Goal: Check status: Check status

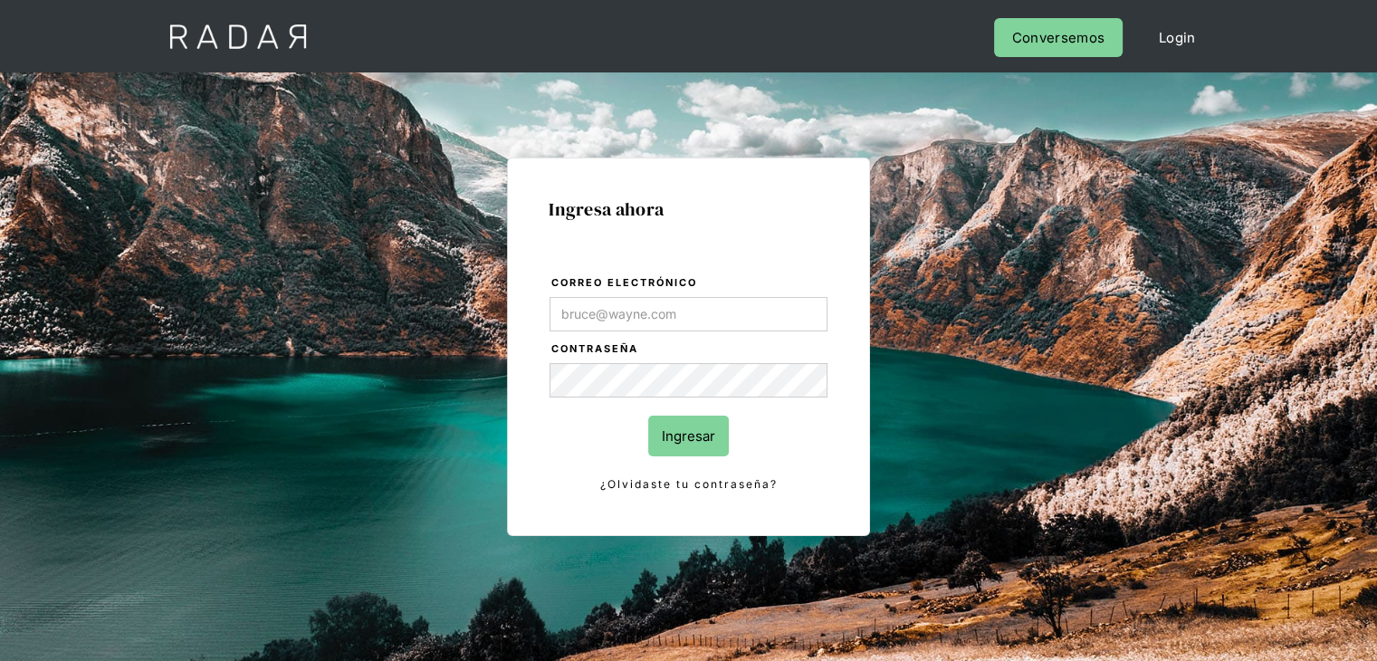
type input "[PERSON_NAME][EMAIL_ADDRESS][PERSON_NAME][DOMAIN_NAME]"
drag, startPoint x: 560, startPoint y: 439, endPoint x: 585, endPoint y: 428, distance: 27.6
click at [560, 439] on form "Correo electrónico [PERSON_NAME][EMAIL_ADDRESS][PERSON_NAME][DOMAIN_NAME] Contr…" at bounding box center [689, 383] width 280 height 221
click at [688, 441] on input "Ingresar" at bounding box center [688, 436] width 81 height 41
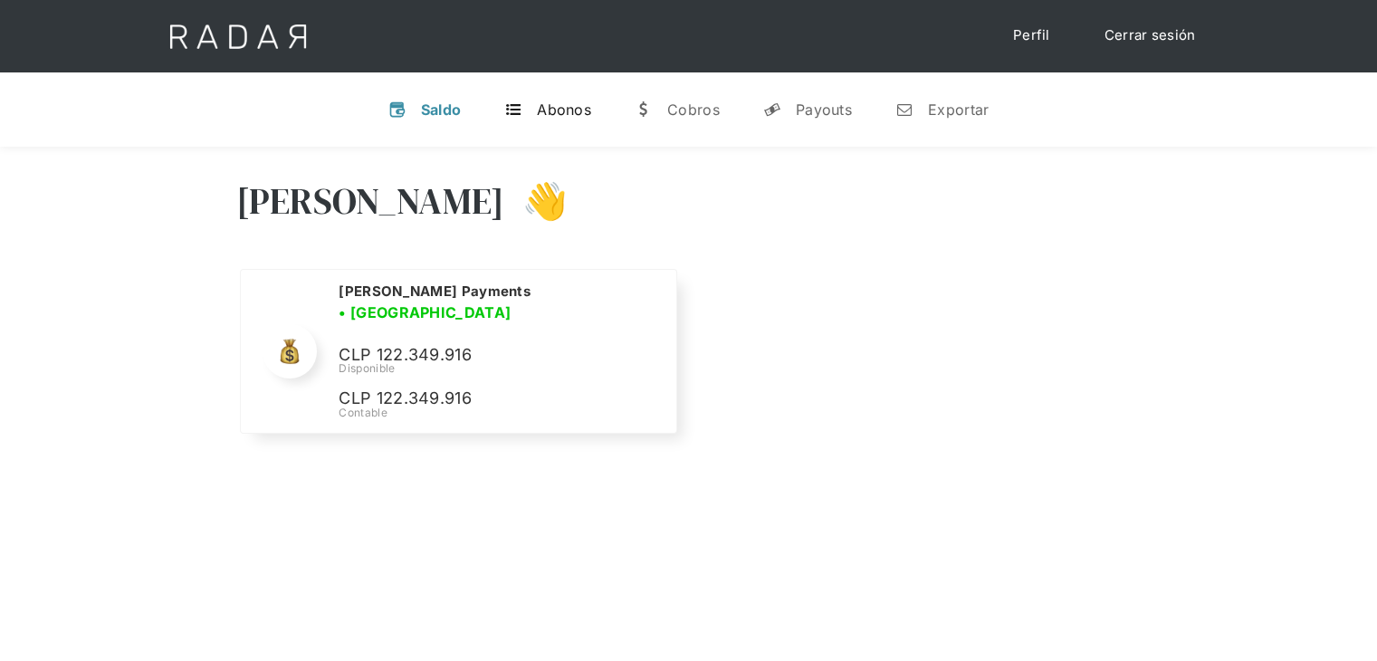
select select "monnetpayments"
click at [513, 107] on div "t" at bounding box center [513, 109] width 18 height 18
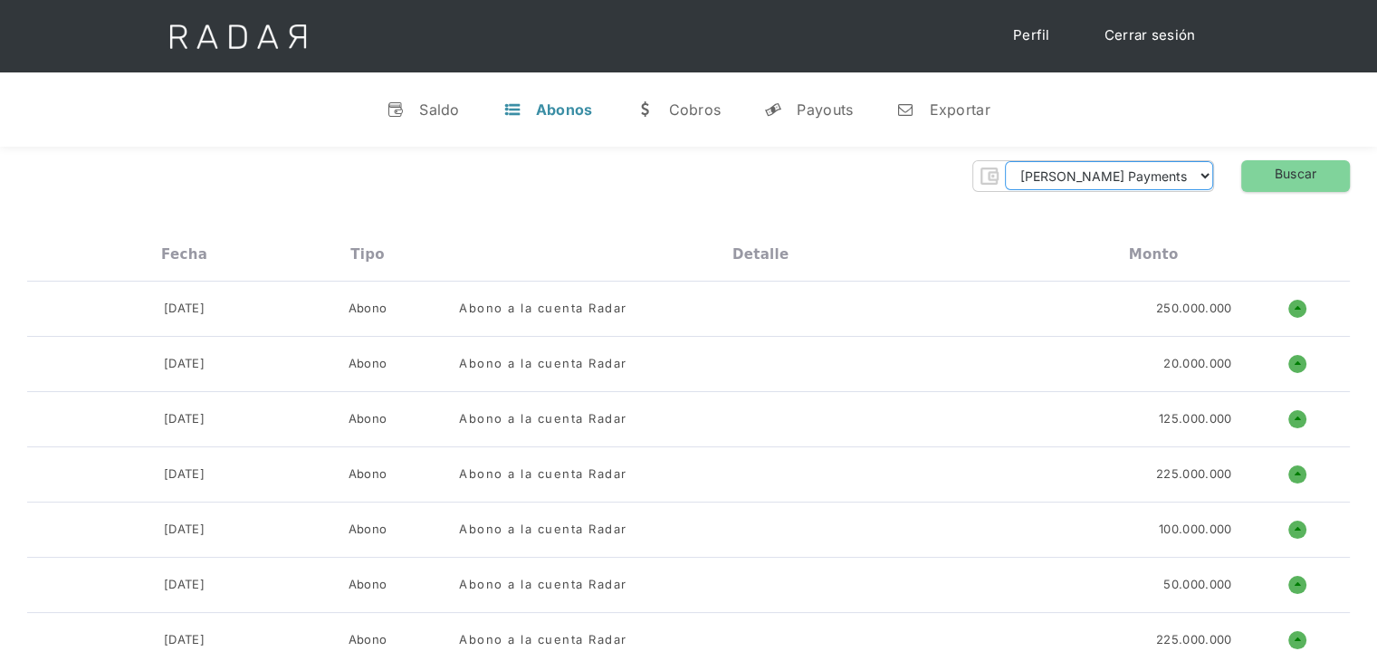
click at [1145, 177] on select "Monnet Payments" at bounding box center [1109, 175] width 208 height 29
click at [1229, 127] on div "v Saldo t Abonos w Cobros y Payouts n Exportar" at bounding box center [688, 109] width 1377 height 74
click at [1286, 171] on link "Buscar" at bounding box center [1295, 176] width 109 height 32
click at [910, 171] on div "Monnet Payments Thank you! Your submission has been received! Oops! Something w…" at bounding box center [688, 176] width 1323 height 32
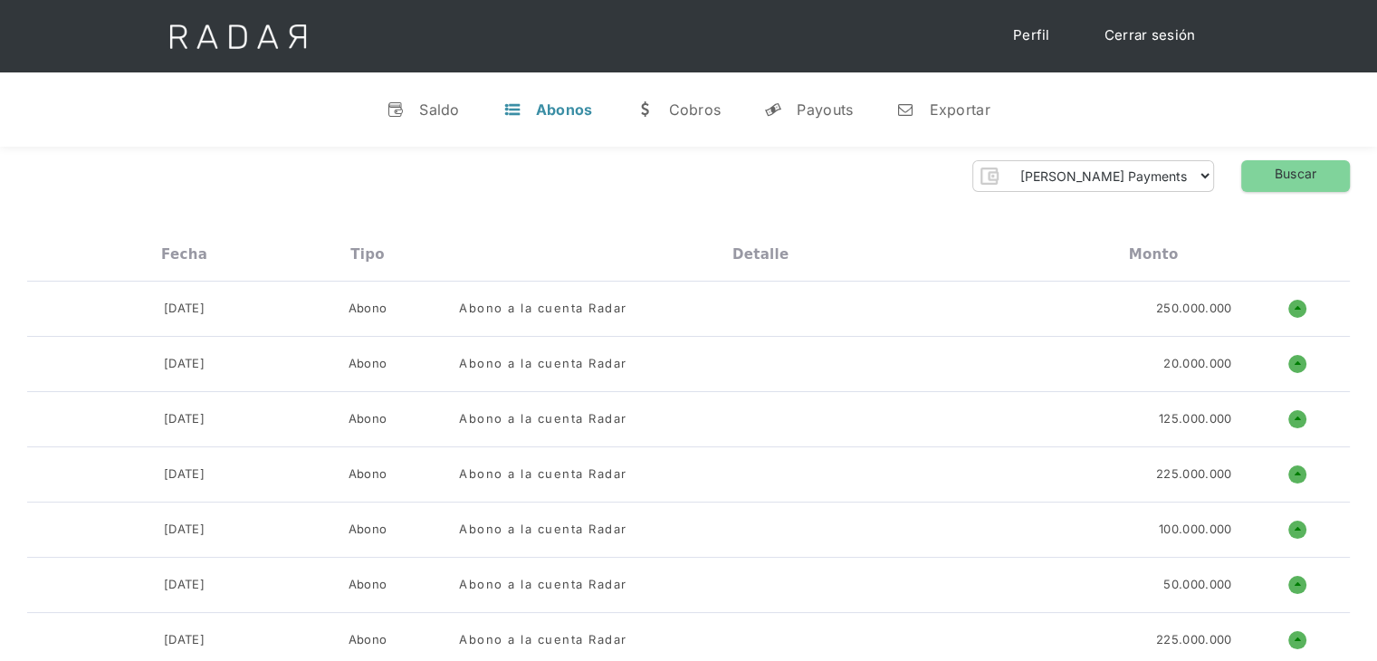
drag, startPoint x: 1171, startPoint y: 249, endPoint x: 1190, endPoint y: 200, distance: 52.5
click at [1170, 249] on div "Monto" at bounding box center [1154, 254] width 50 height 16
click at [1201, 177] on select "Monnet Payments" at bounding box center [1109, 175] width 208 height 29
click at [1005, 174] on img "Form" at bounding box center [989, 176] width 32 height 32
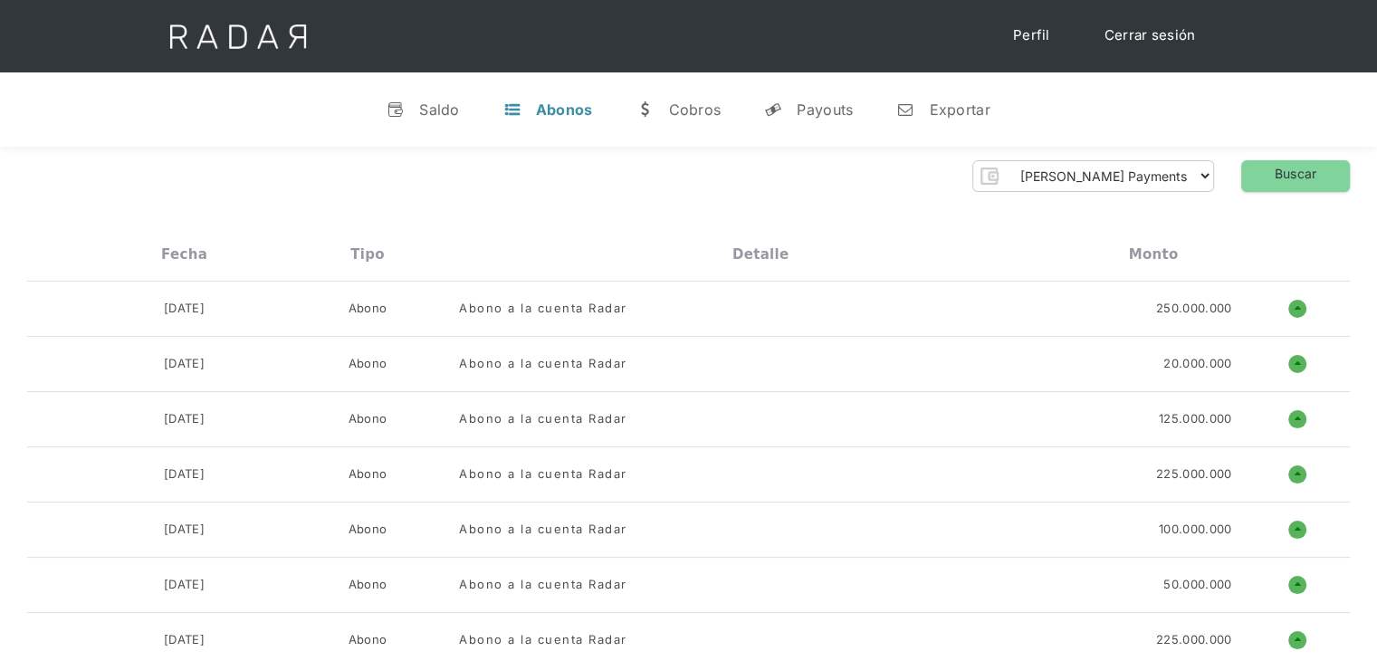
click at [1180, 108] on div "v Saldo t Abonos w Cobros y Payouts n Exportar" at bounding box center [688, 109] width 1377 height 74
click at [833, 100] on div "Payouts" at bounding box center [825, 109] width 56 height 18
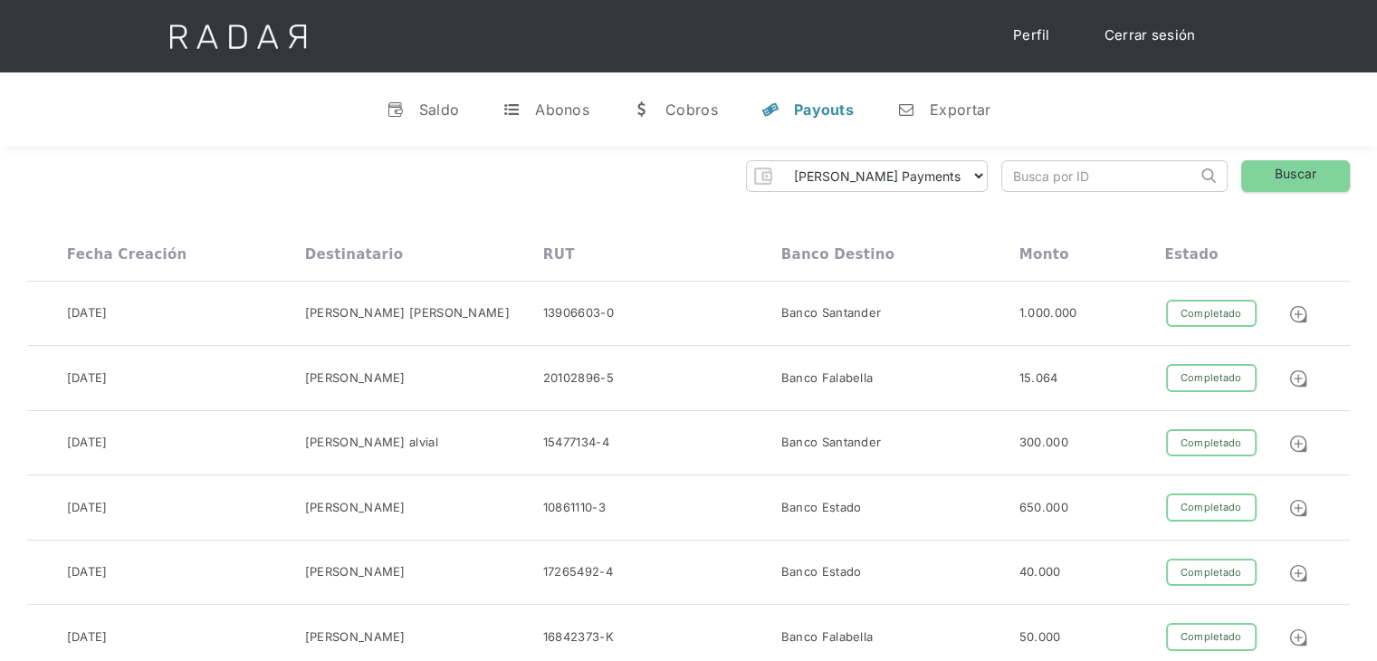
click at [1089, 169] on input "search" at bounding box center [1099, 176] width 195 height 30
click at [1106, 178] on input "search" at bounding box center [1099, 176] width 195 height 30
paste input "000310000000000011408"
click at [1296, 179] on link "Buscar" at bounding box center [1295, 176] width 109 height 32
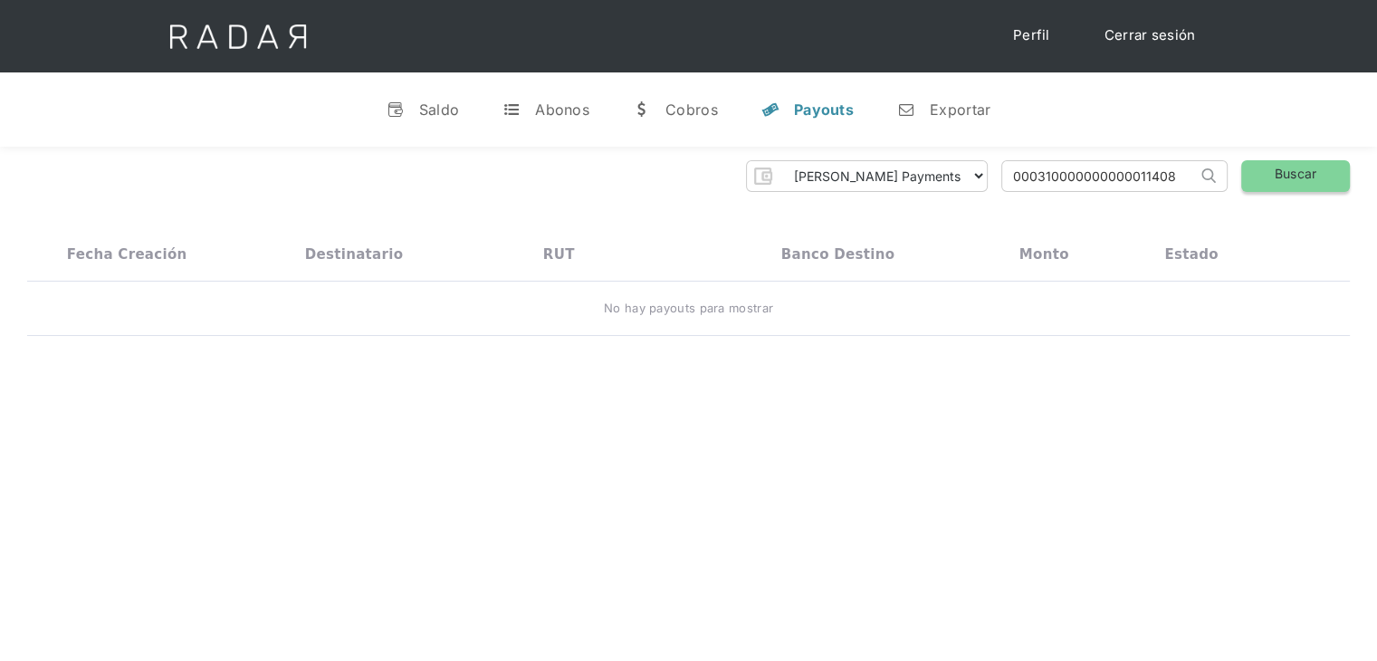
click at [1315, 178] on link "Buscar" at bounding box center [1295, 176] width 109 height 32
click at [1090, 165] on input "000310000000000011408" at bounding box center [1099, 176] width 195 height 30
type input "00031000000000011408"
click at [1336, 167] on link "Buscar" at bounding box center [1295, 176] width 109 height 32
click at [1217, 316] on div "Completado" at bounding box center [1211, 314] width 91 height 28
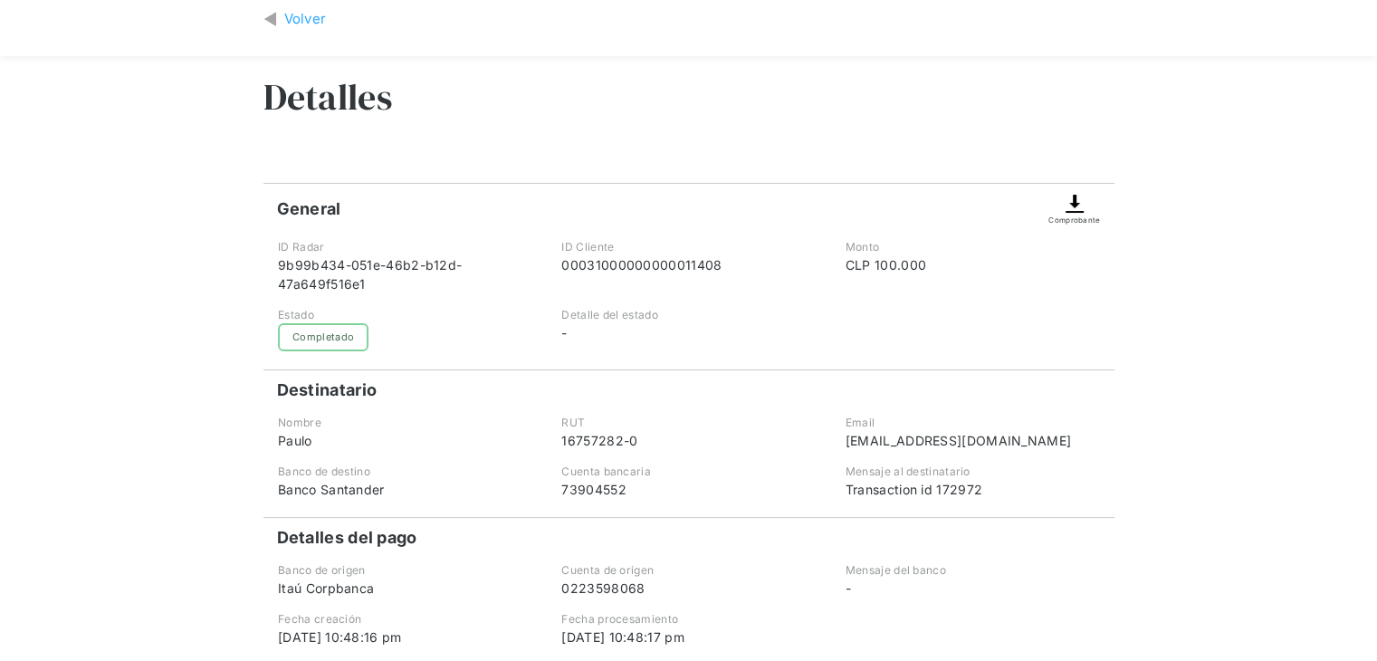
scroll to position [181, 0]
